Goal: Information Seeking & Learning: Learn about a topic

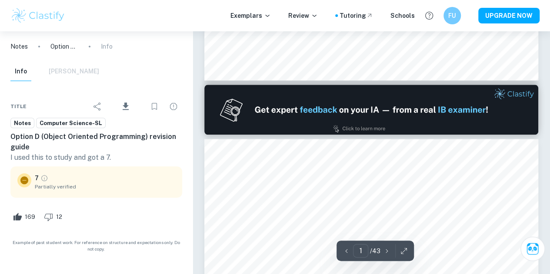
type input "2"
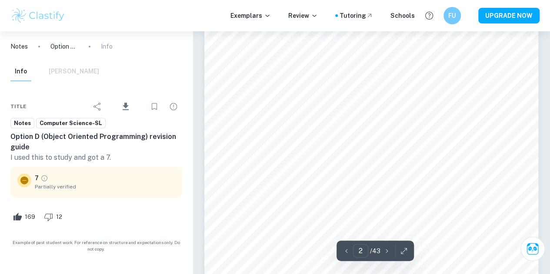
scroll to position [544, 0]
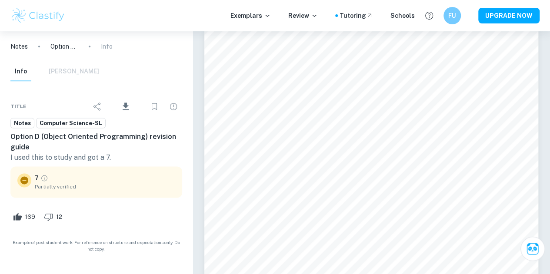
click at [59, 11] on img at bounding box center [37, 15] width 55 height 17
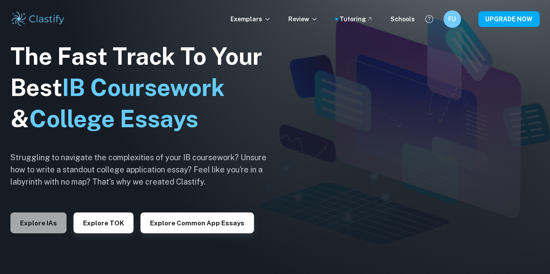
click at [53, 214] on button "Explore IAs" at bounding box center [38, 223] width 56 height 21
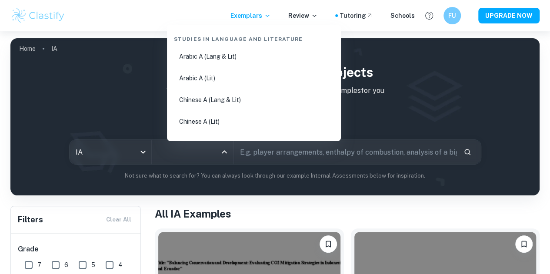
click at [184, 155] on input "All Subjects" at bounding box center [186, 152] width 61 height 17
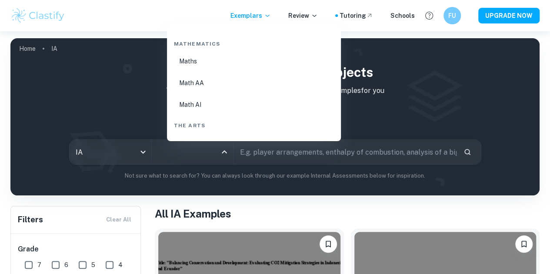
scroll to position [1495, 0]
click at [209, 78] on li "Math AA" at bounding box center [253, 83] width 167 height 20
type input "Math AA"
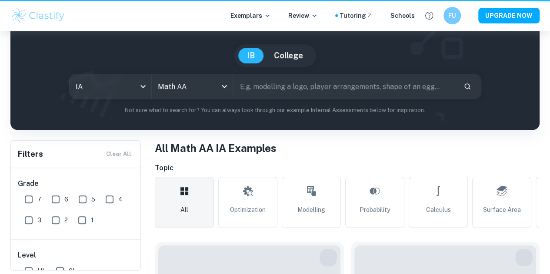
scroll to position [53, 0]
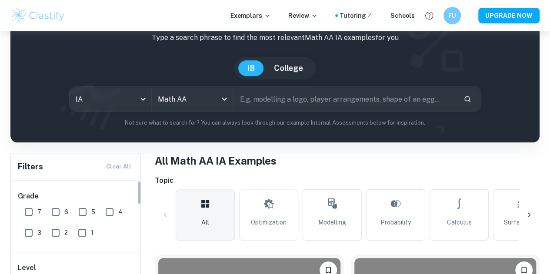
click at [30, 207] on input "7" at bounding box center [28, 211] width 17 height 17
checkbox input "true"
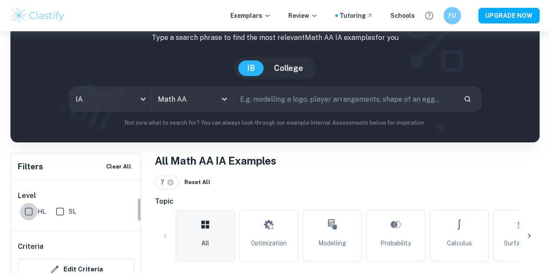
click at [30, 207] on input "HL" at bounding box center [28, 211] width 17 height 17
checkbox input "true"
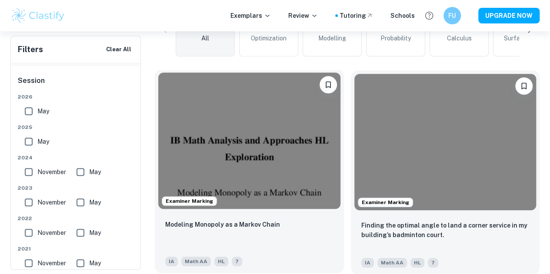
scroll to position [259, 0]
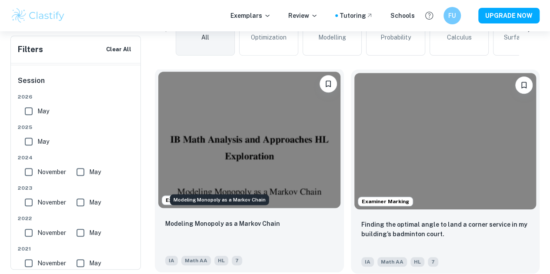
click at [224, 219] on p "Modeling Monopoly as a Markov Chain" at bounding box center [222, 224] width 115 height 10
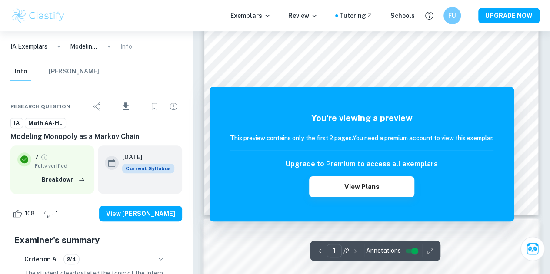
scroll to position [232, 0]
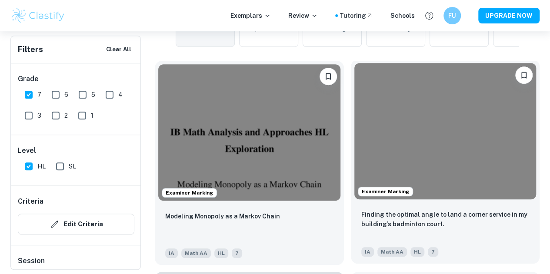
scroll to position [269, 0]
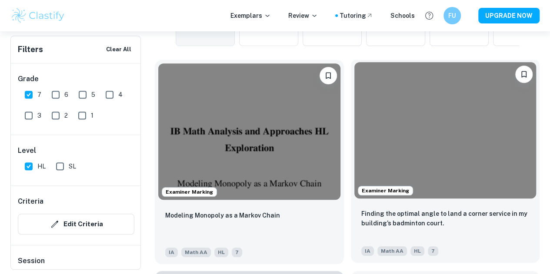
click at [351, 202] on div "Finding the optimal angle to land a corner service in my building’s badminton c…" at bounding box center [445, 232] width 189 height 61
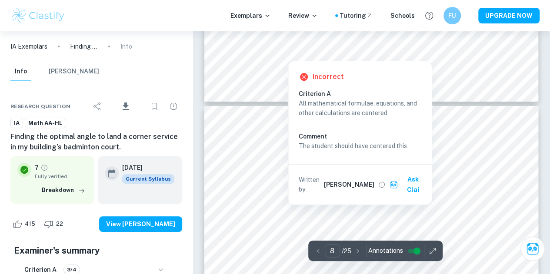
scroll to position [3378, 0]
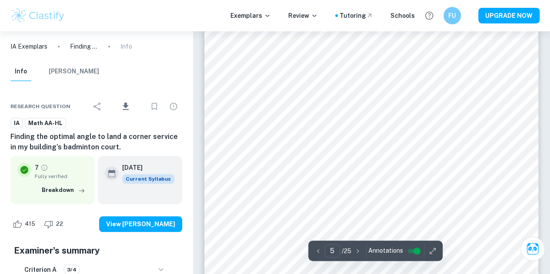
type input "4"
